Goal: Navigation & Orientation: Find specific page/section

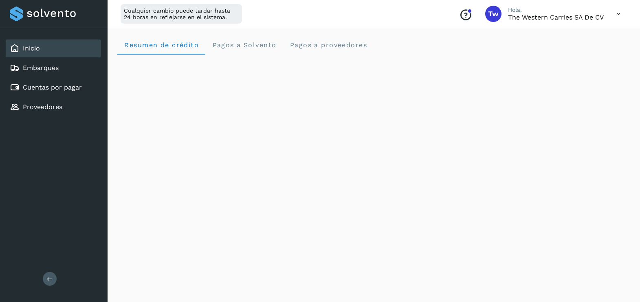
scroll to position [85, 0]
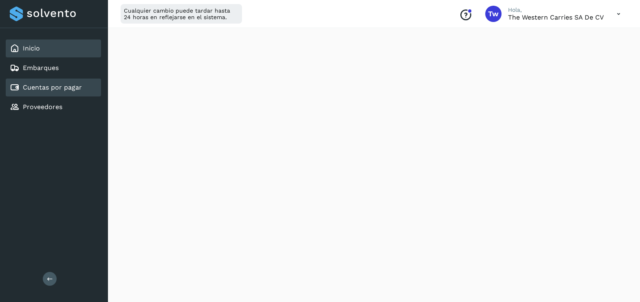
click at [61, 90] on link "Cuentas por pagar" at bounding box center [52, 87] width 59 height 8
click at [58, 87] on link "Cuentas por pagar" at bounding box center [52, 87] width 59 height 8
click at [75, 94] on div "Cuentas por pagar" at bounding box center [53, 88] width 95 height 18
click at [64, 88] on link "Cuentas por pagar" at bounding box center [52, 87] width 59 height 8
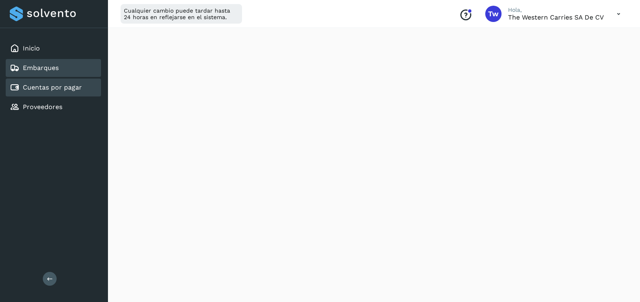
click at [42, 64] on link "Embarques" at bounding box center [41, 68] width 36 height 8
click at [45, 86] on link "Cuentas por pagar" at bounding box center [52, 87] width 59 height 8
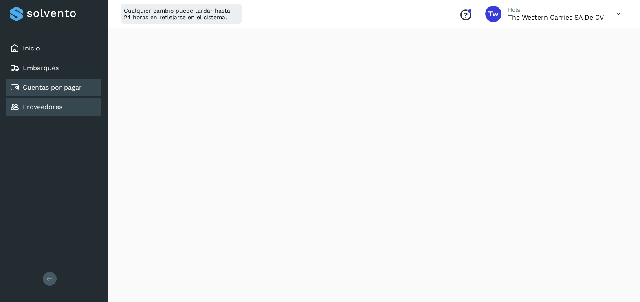
click at [51, 104] on link "Proveedores" at bounding box center [42, 107] width 39 height 8
click at [613, 13] on icon at bounding box center [618, 14] width 17 height 17
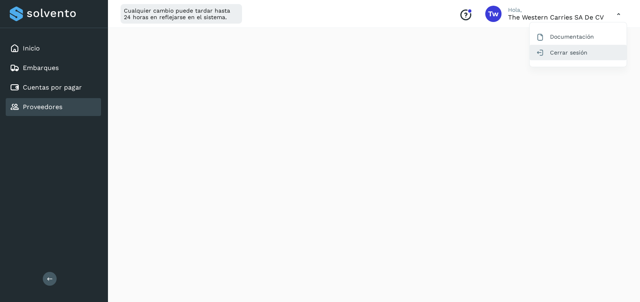
click at [578, 53] on div "Cerrar sesión" at bounding box center [577, 52] width 97 height 15
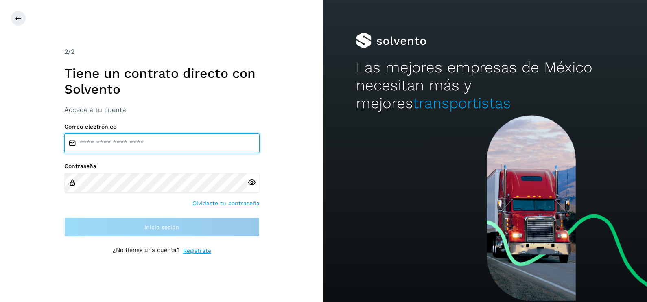
type input "**********"
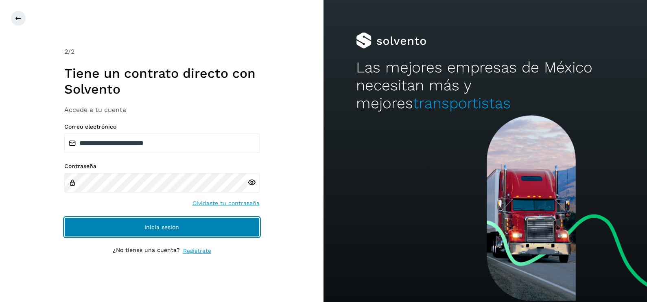
click at [220, 224] on button "Inicia sesión" at bounding box center [161, 227] width 195 height 20
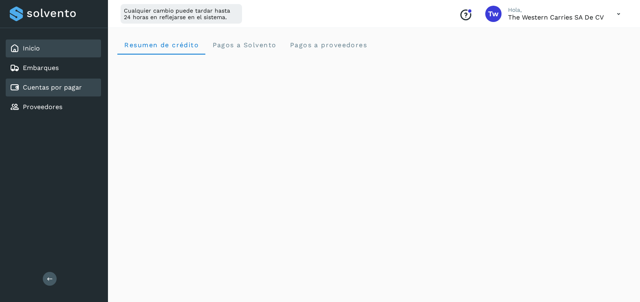
click at [69, 86] on link "Cuentas por pagar" at bounding box center [52, 87] width 59 height 8
click at [23, 85] on link "Cuentas por pagar" at bounding box center [52, 87] width 59 height 8
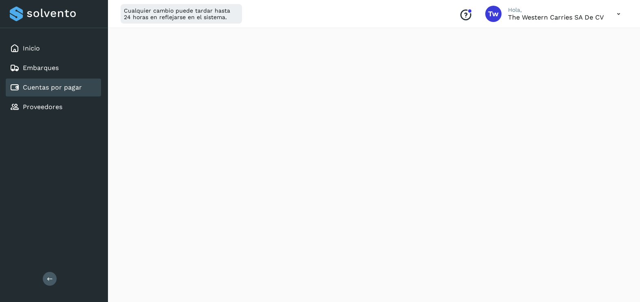
scroll to position [485, 0]
click at [57, 107] on link "Proveedores" at bounding box center [42, 107] width 39 height 8
click at [48, 88] on link "Cuentas por pagar" at bounding box center [52, 87] width 59 height 8
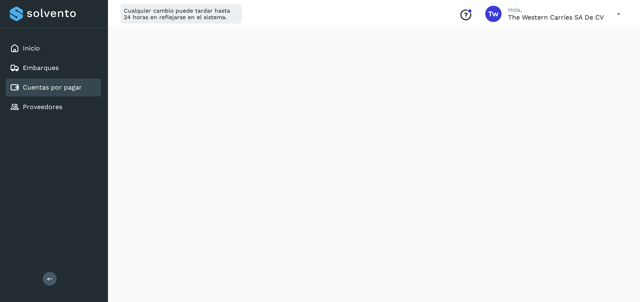
click at [48, 88] on link "Cuentas por pagar" at bounding box center [52, 87] width 59 height 8
click at [41, 50] on div "Inicio" at bounding box center [53, 48] width 95 height 18
click at [49, 84] on link "Cuentas por pagar" at bounding box center [52, 87] width 59 height 8
click at [18, 86] on icon at bounding box center [15, 88] width 10 height 10
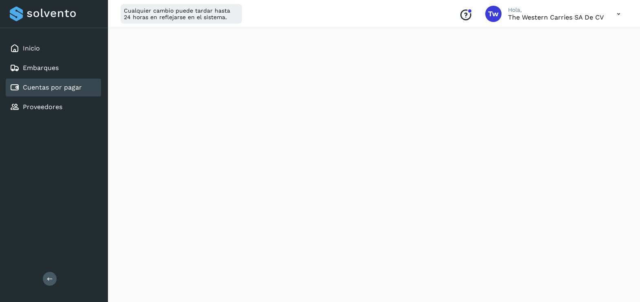
click at [18, 86] on icon at bounding box center [15, 88] width 10 height 10
click at [40, 68] on link "Embarques" at bounding box center [41, 68] width 36 height 8
click at [45, 86] on link "Cuentas por pagar" at bounding box center [52, 87] width 59 height 8
click at [45, 106] on link "Proveedores" at bounding box center [42, 107] width 39 height 8
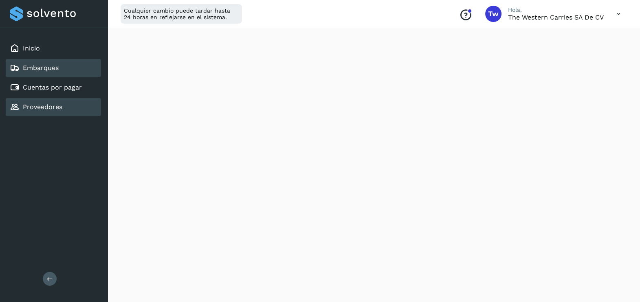
click at [47, 67] on link "Embarques" at bounding box center [41, 68] width 36 height 8
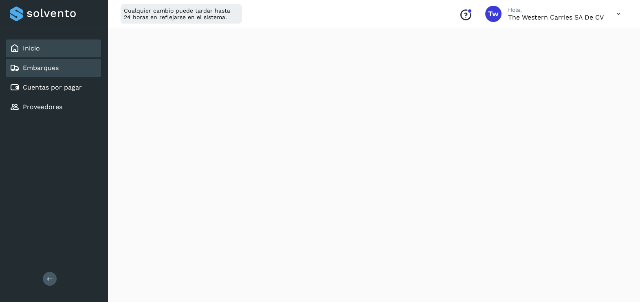
click at [43, 51] on div "Inicio" at bounding box center [53, 48] width 95 height 18
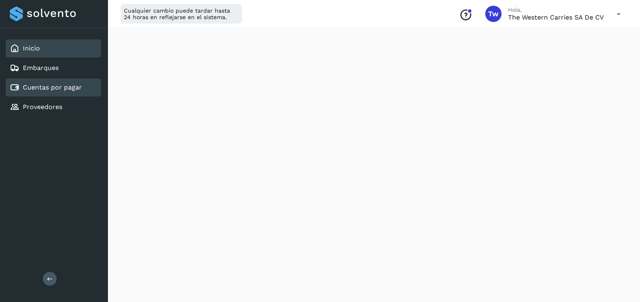
click at [39, 86] on link "Cuentas por pagar" at bounding box center [52, 87] width 59 height 8
click at [37, 48] on link "Inicio" at bounding box center [31, 48] width 17 height 8
